Goal: Obtain resource: Obtain resource

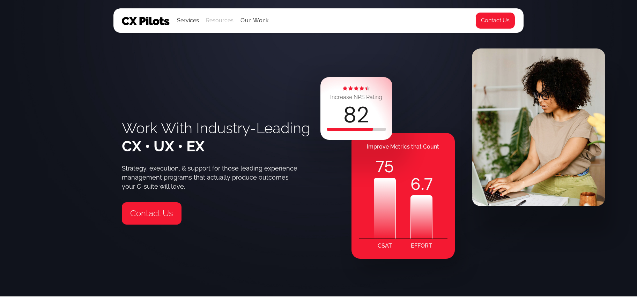
click at [223, 21] on div "Resources" at bounding box center [220, 21] width 28 height 10
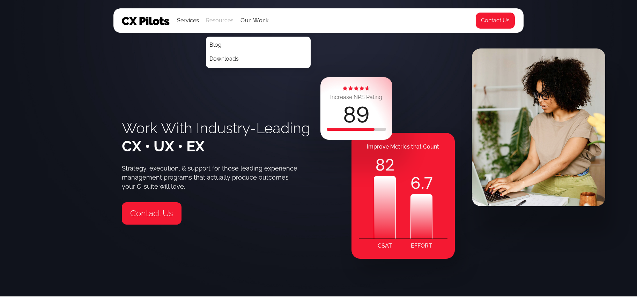
click at [218, 22] on div "Resources" at bounding box center [220, 21] width 28 height 10
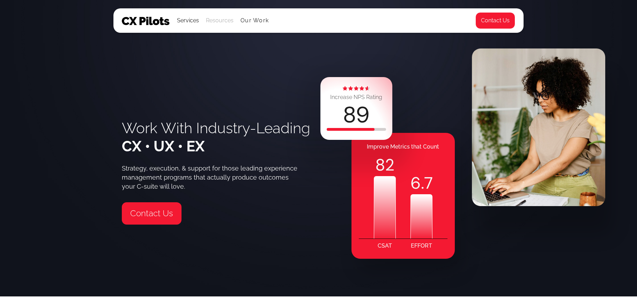
click at [218, 22] on div "Resources" at bounding box center [220, 21] width 28 height 10
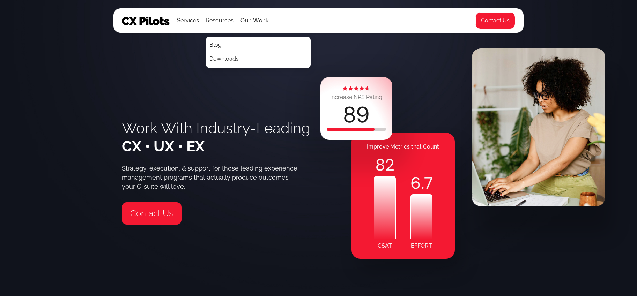
click at [217, 56] on link "Downloads" at bounding box center [224, 59] width 33 height 14
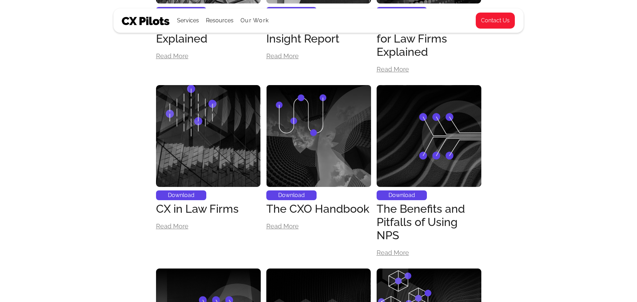
scroll to position [442, 0]
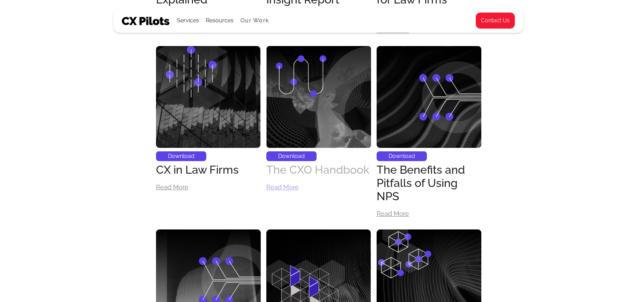
click at [302, 164] on div "The CXO Handbook" at bounding box center [317, 169] width 103 height 13
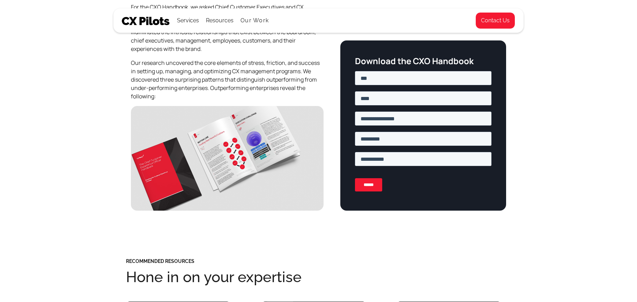
scroll to position [267, 0]
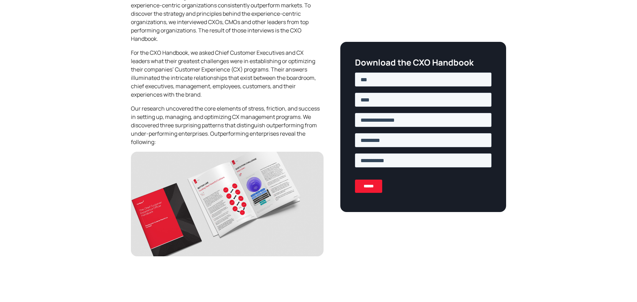
scroll to position [266, 0]
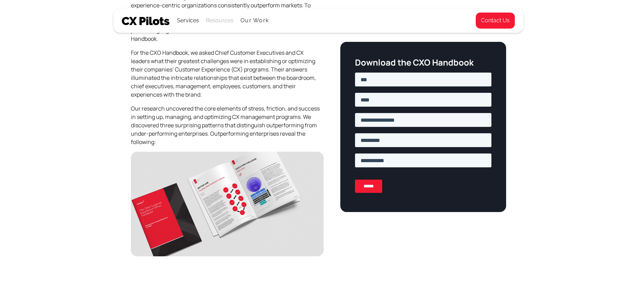
click at [214, 22] on div "Resources" at bounding box center [220, 21] width 28 height 10
click at [224, 58] on link "Downloads" at bounding box center [224, 59] width 33 height 14
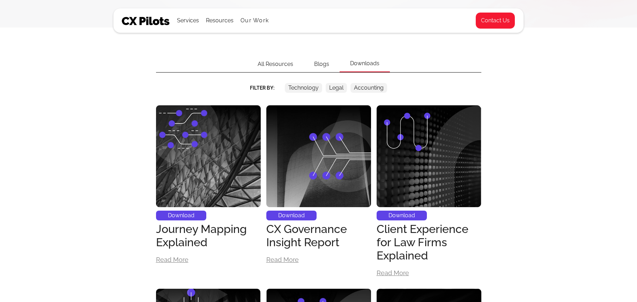
scroll to position [184, 0]
